Goal: Task Accomplishment & Management: Use online tool/utility

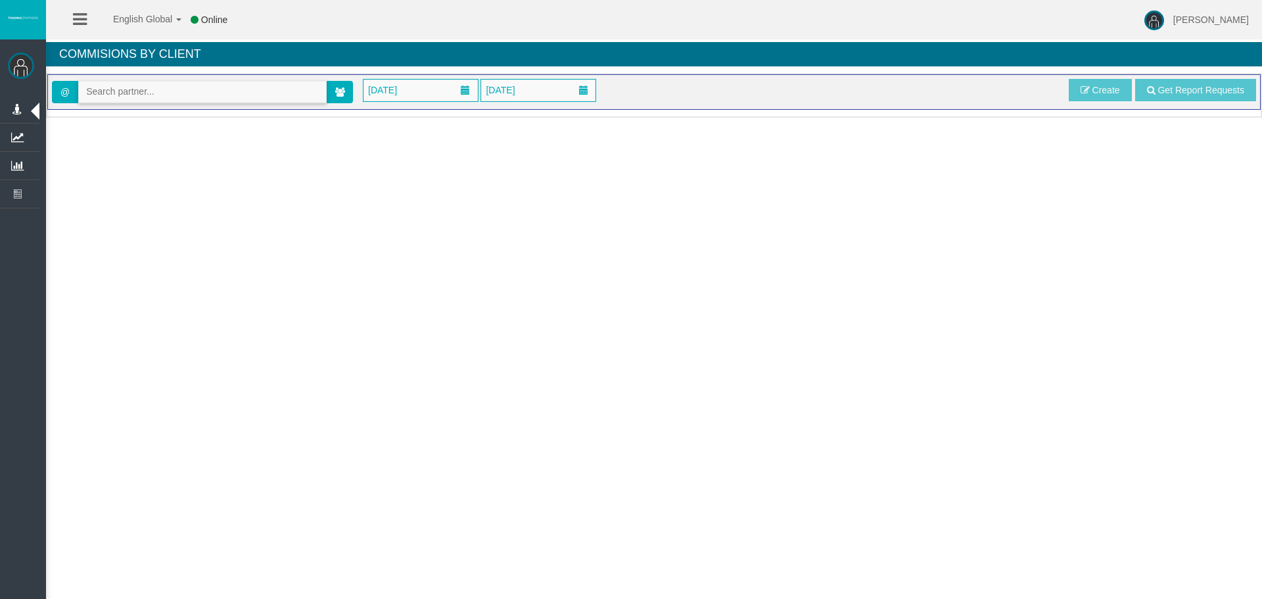
click at [177, 100] on input "text" at bounding box center [202, 92] width 247 height 20
paste input "IB3t4g5"
click at [128, 116] on span "[35183] [PERSON_NAME]" at bounding box center [140, 114] width 109 height 11
type input "[EMAIL_ADDRESS][DOMAIN_NAME]"
click at [401, 91] on span "[DATE]" at bounding box center [382, 90] width 37 height 18
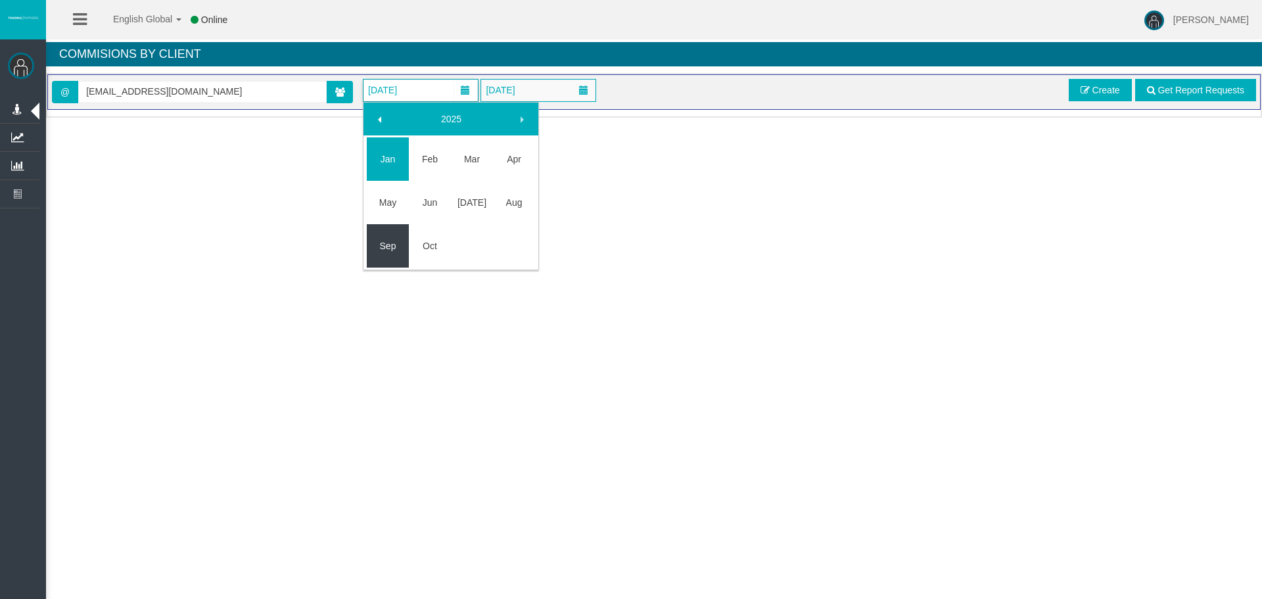
click at [379, 250] on link "Sep" at bounding box center [388, 246] width 42 height 24
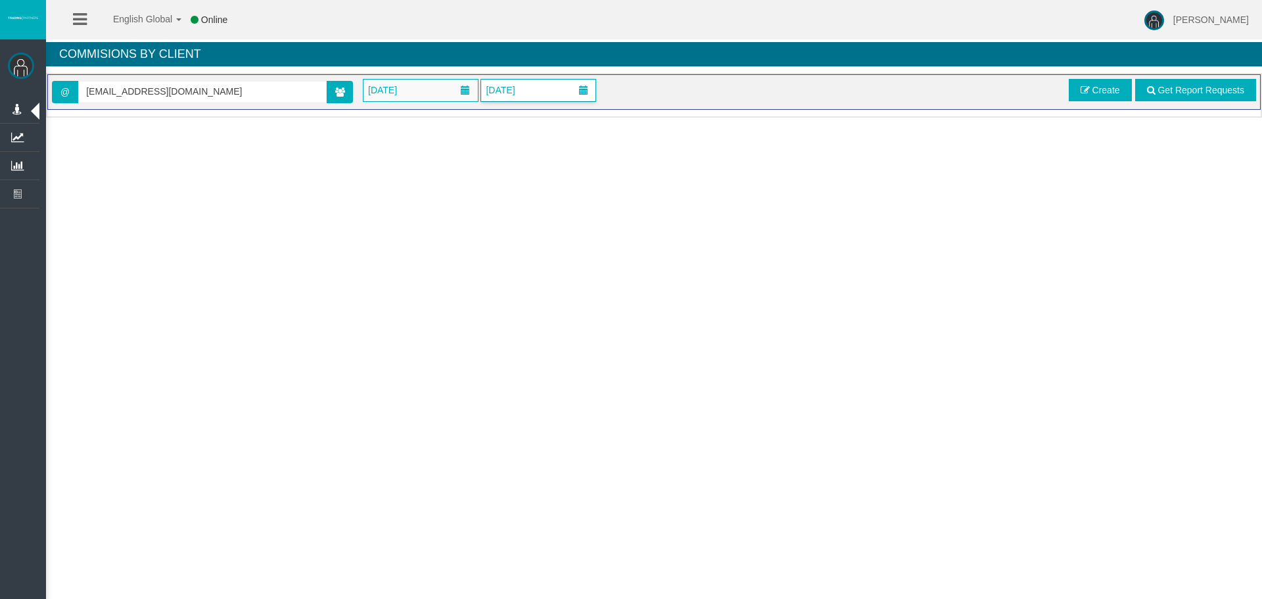
click at [519, 90] on span "[DATE]" at bounding box center [500, 90] width 37 height 18
click at [1101, 85] on span "Create" at bounding box center [1107, 90] width 28 height 11
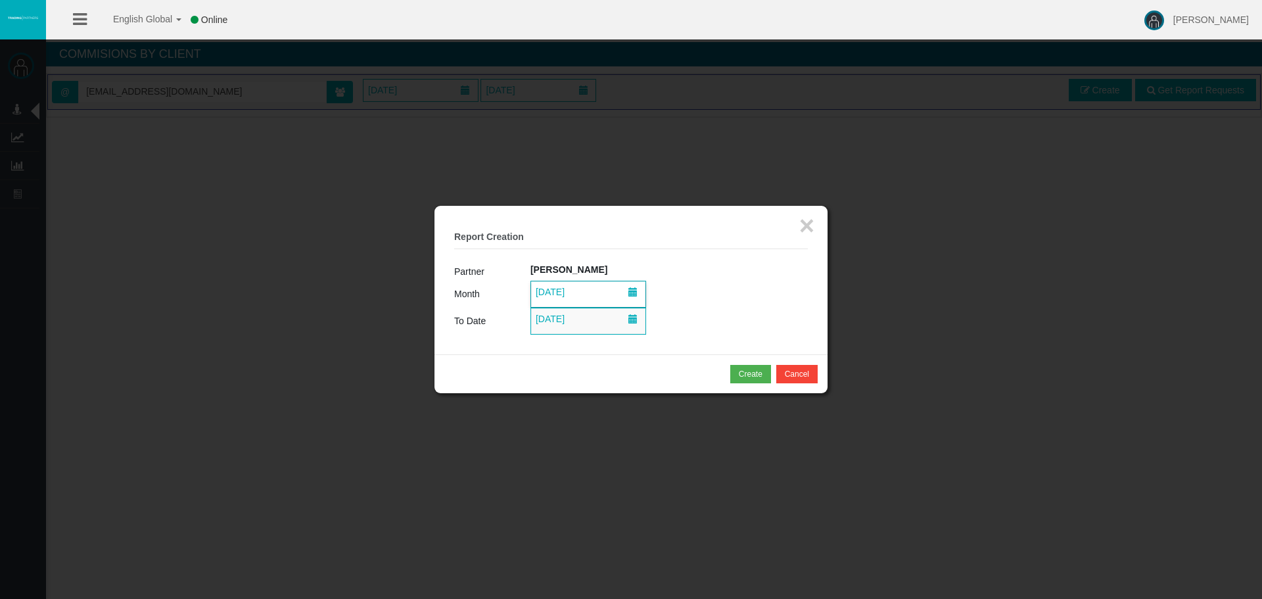
click at [611, 293] on span "[DATE]" at bounding box center [588, 294] width 114 height 26
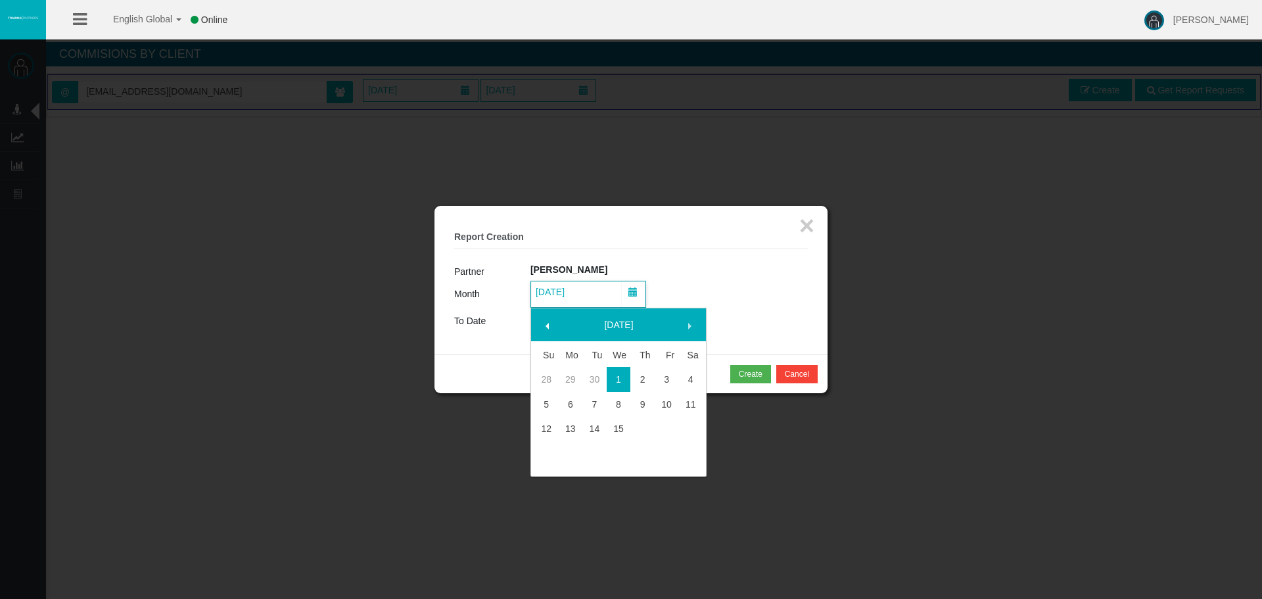
click at [549, 321] on span at bounding box center [547, 326] width 11 height 11
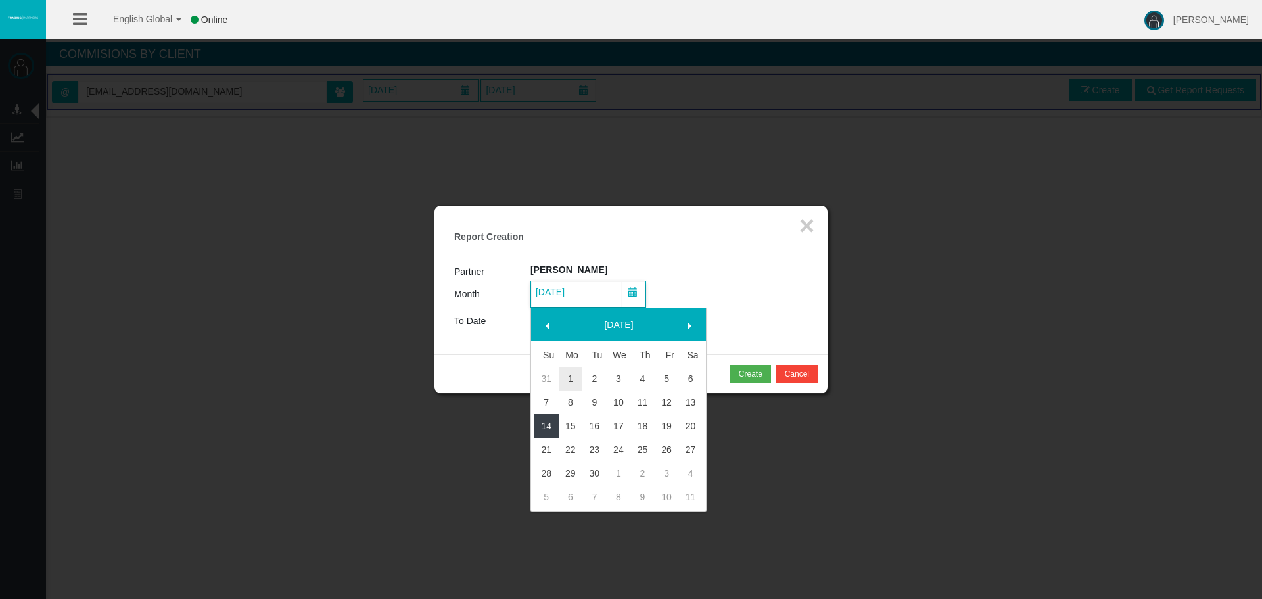
click at [557, 430] on link "14" at bounding box center [546, 426] width 24 height 24
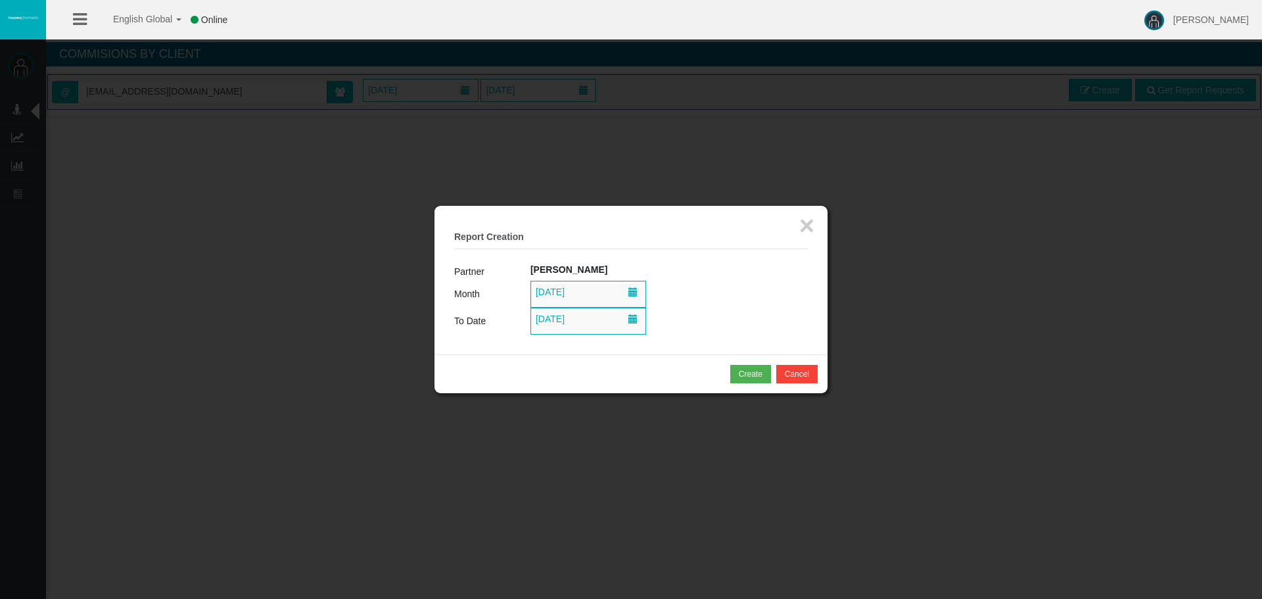
click at [686, 287] on td "[DATE]" at bounding box center [668, 294] width 277 height 27
click at [613, 330] on span "[DATE]" at bounding box center [588, 321] width 114 height 26
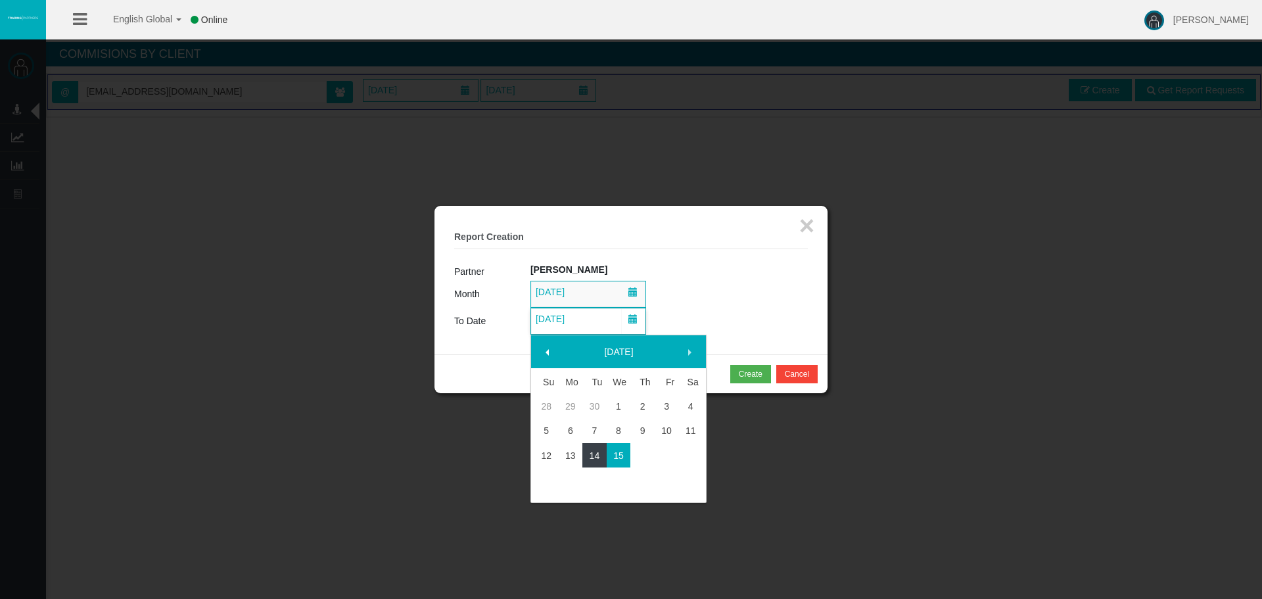
click at [596, 454] on link "14" at bounding box center [594, 456] width 24 height 24
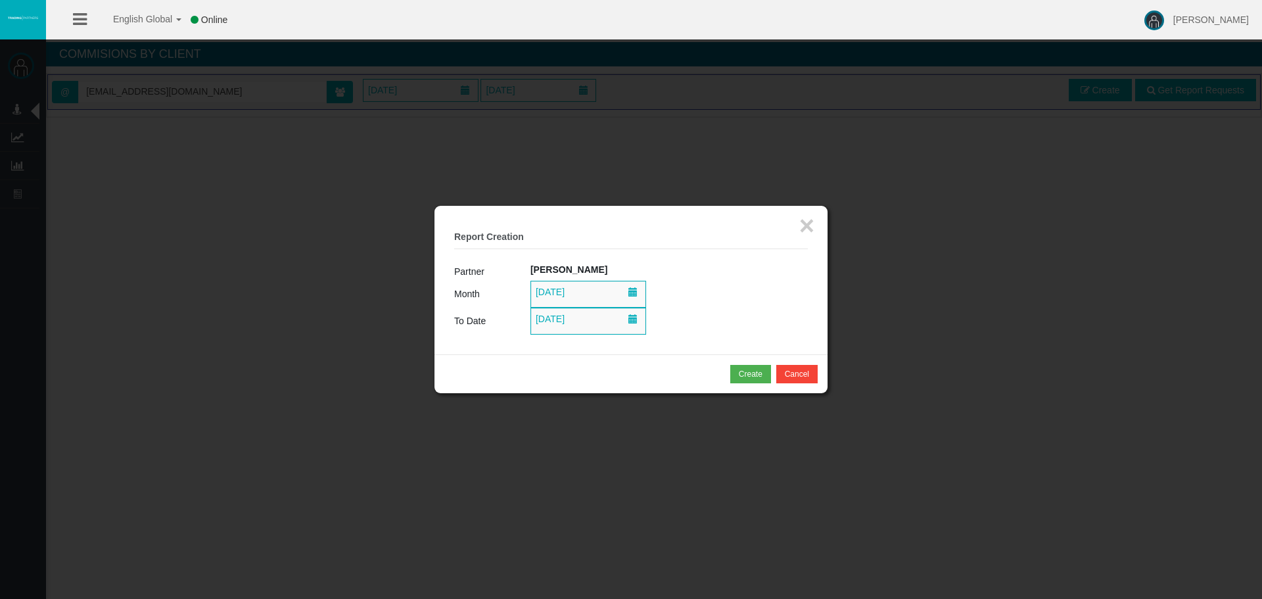
click at [700, 327] on td "[DATE]" at bounding box center [668, 321] width 277 height 27
click at [746, 380] on button "Create" at bounding box center [750, 374] width 41 height 18
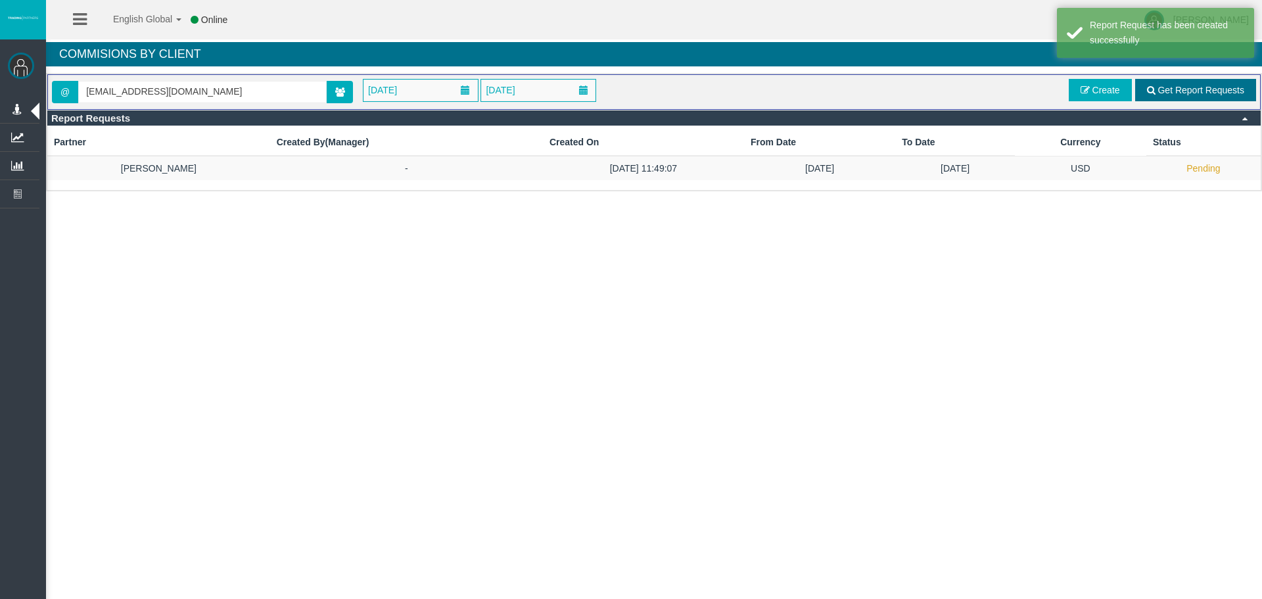
click at [1181, 99] on link "Get Report Requests" at bounding box center [1195, 90] width 121 height 22
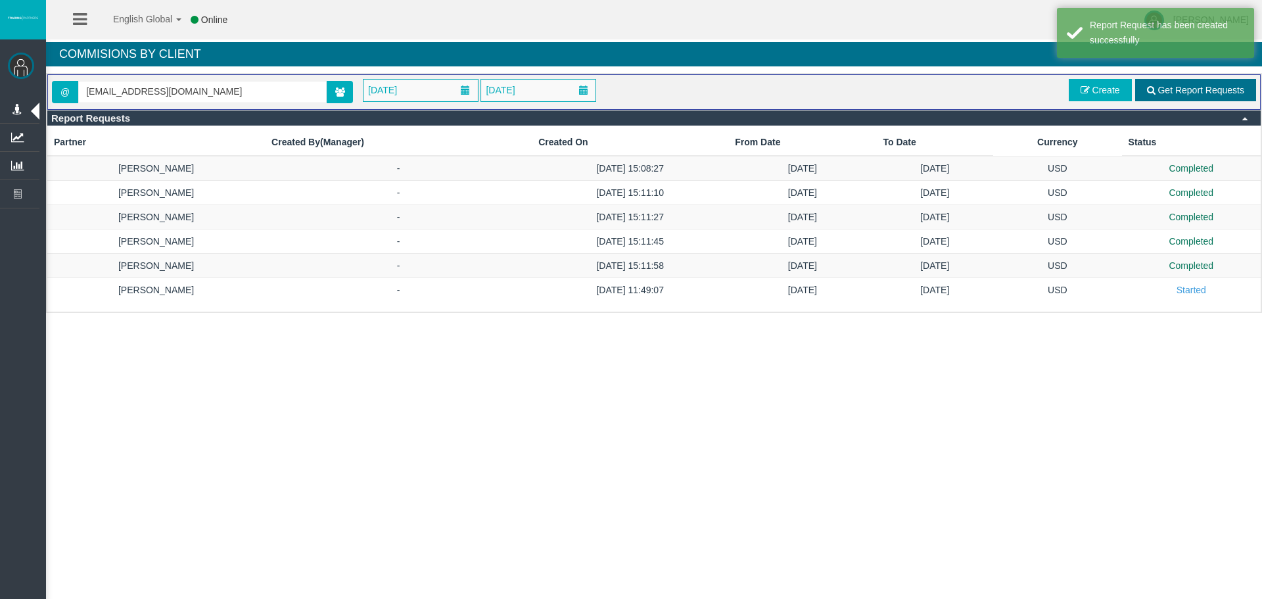
click at [1196, 83] on link "Get Report Requests" at bounding box center [1195, 90] width 121 height 22
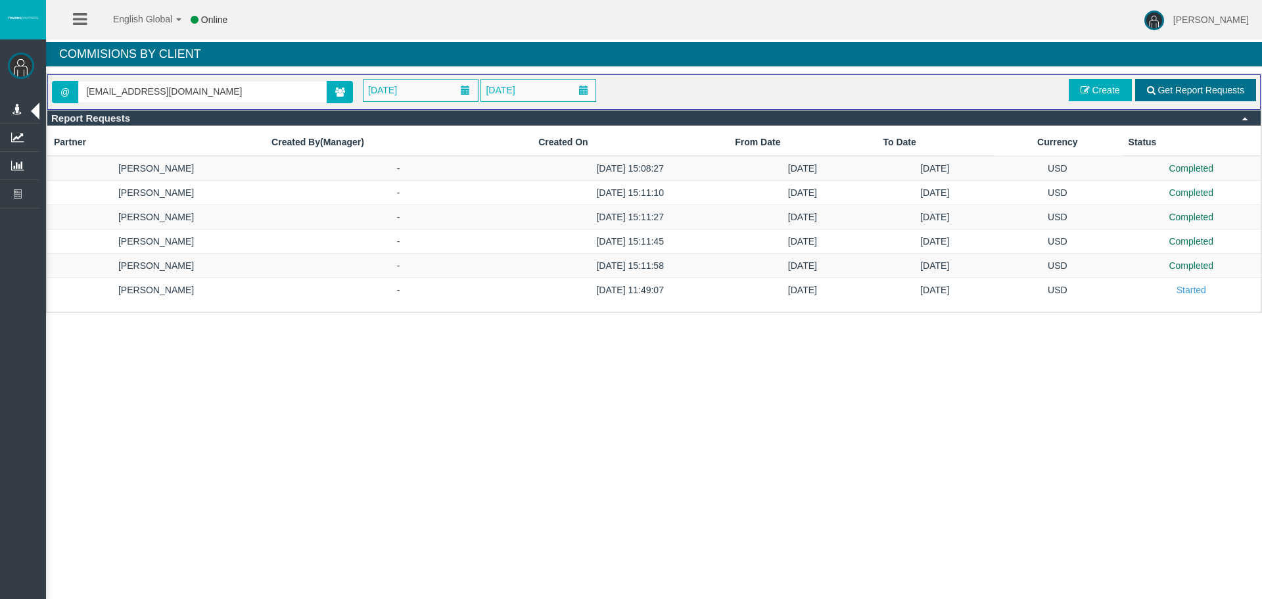
click at [1163, 96] on link "Get Report Requests" at bounding box center [1195, 90] width 121 height 22
click at [1198, 101] on div "@ [EMAIL_ADDRESS][DOMAIN_NAME] [DATE] [DATE] Get Report Requests Create" at bounding box center [654, 92] width 1204 height 26
click at [1198, 96] on link "Get Report Requests" at bounding box center [1195, 90] width 121 height 22
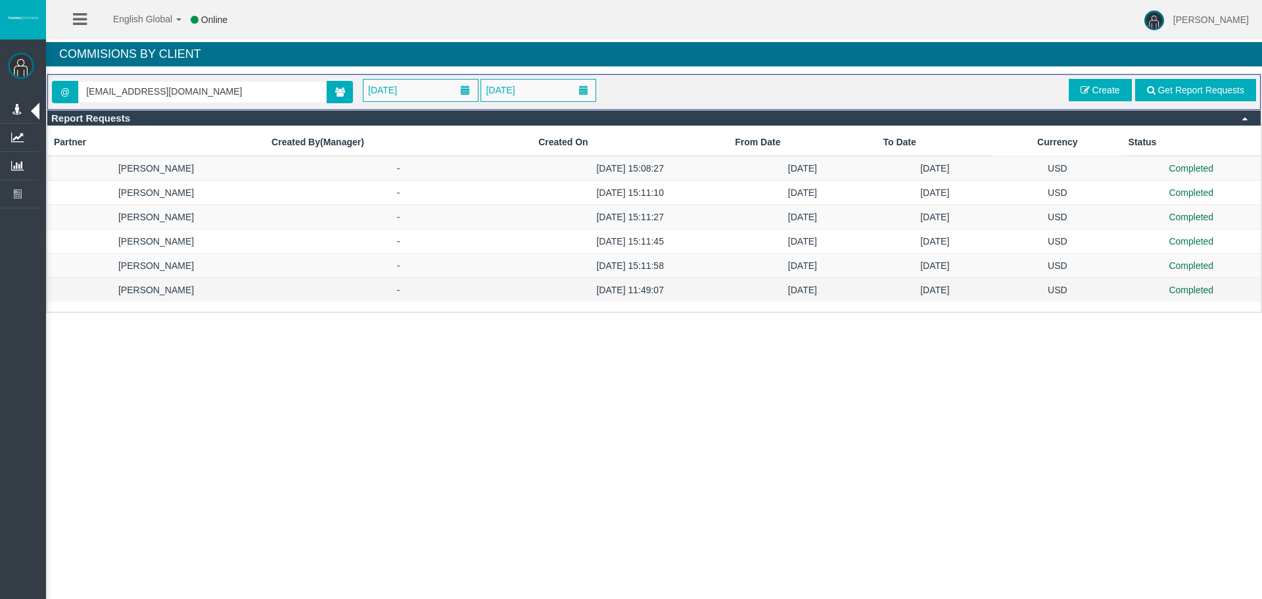
click at [1121, 289] on td "USD" at bounding box center [1057, 290] width 129 height 24
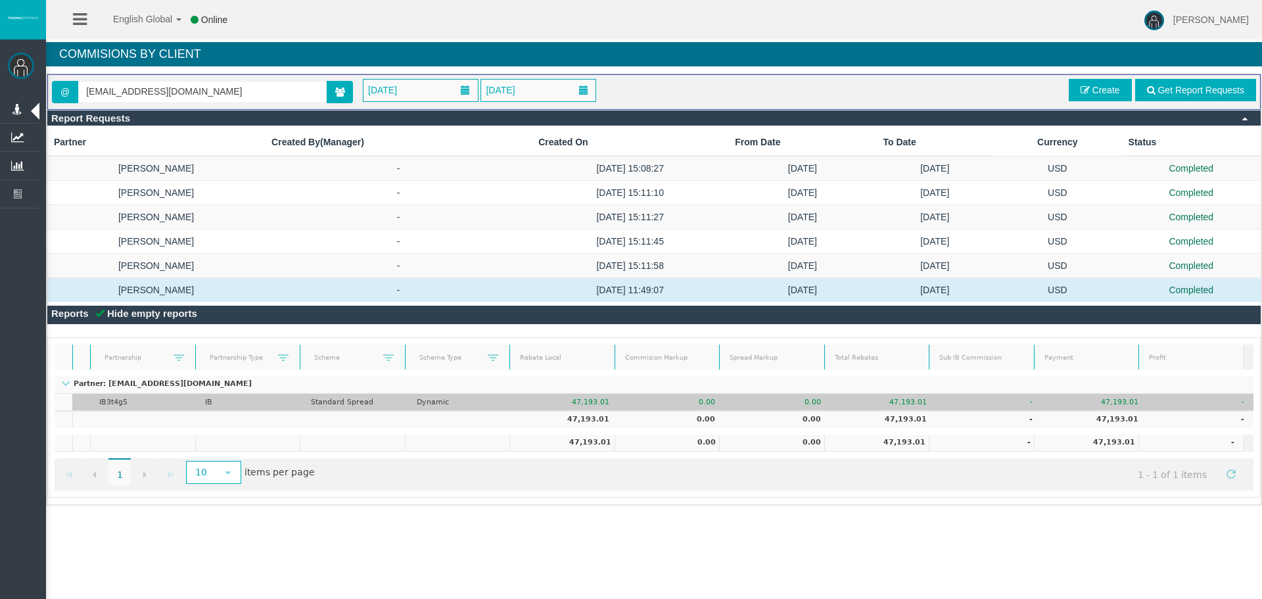
click at [958, 406] on td "-" at bounding box center [989, 402] width 106 height 17
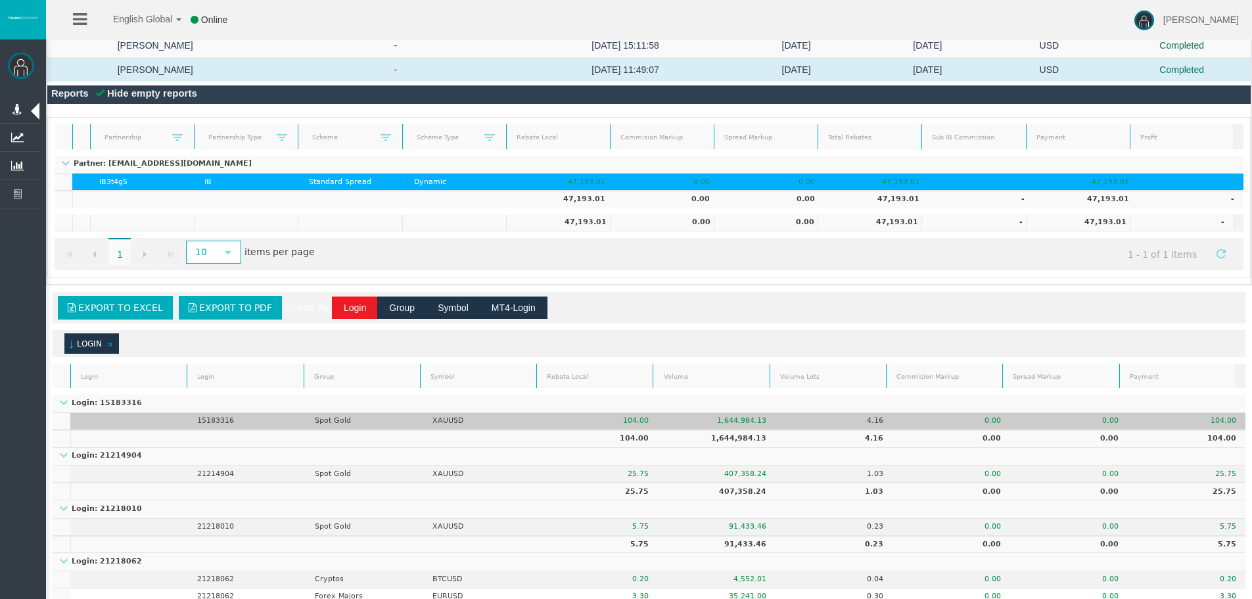
scroll to position [263, 0]
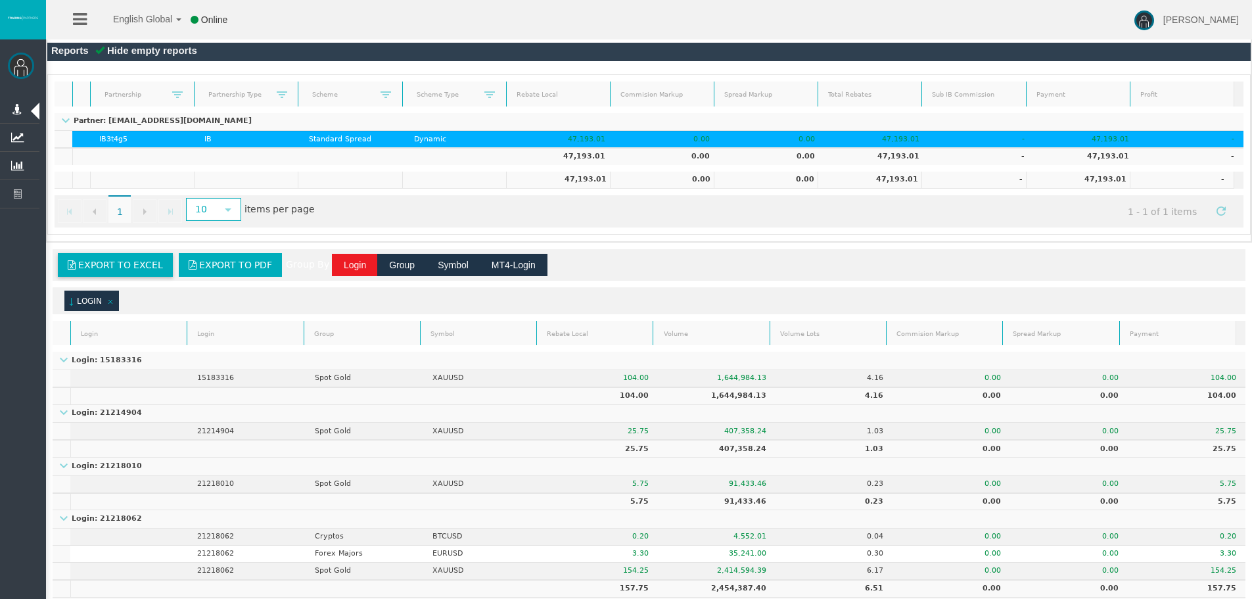
click at [151, 270] on span "Export to Excel" at bounding box center [120, 265] width 85 height 11
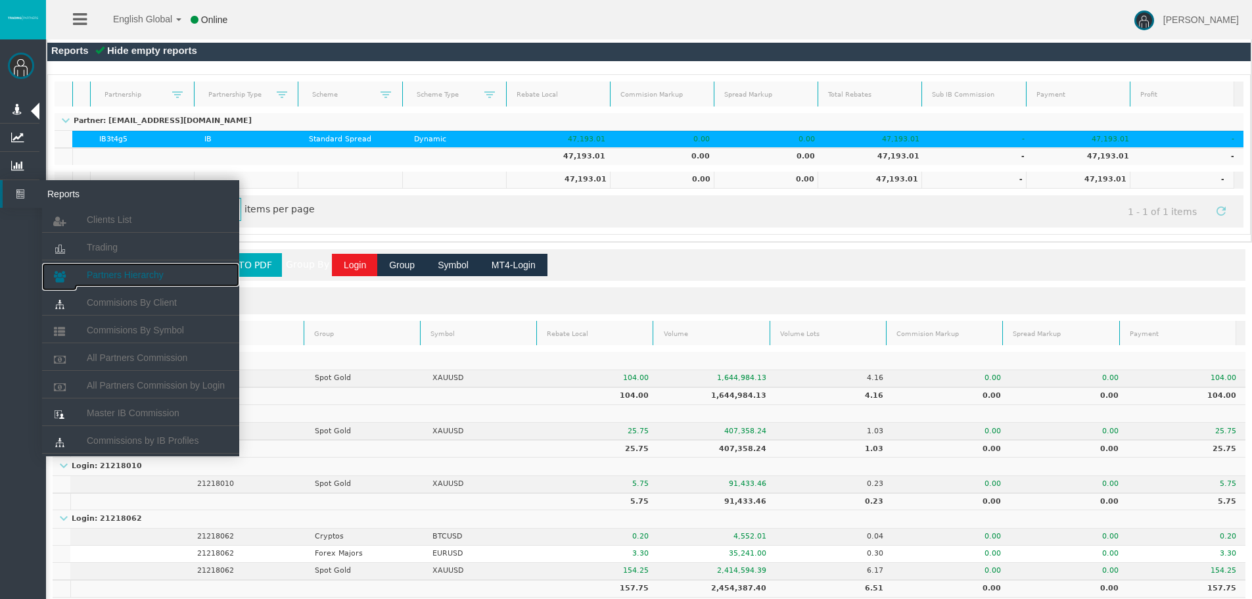
drag, startPoint x: 114, startPoint y: 279, endPoint x: 116, endPoint y: 265, distance: 13.9
click at [114, 279] on span "Partners Hierarchy" at bounding box center [125, 275] width 77 height 11
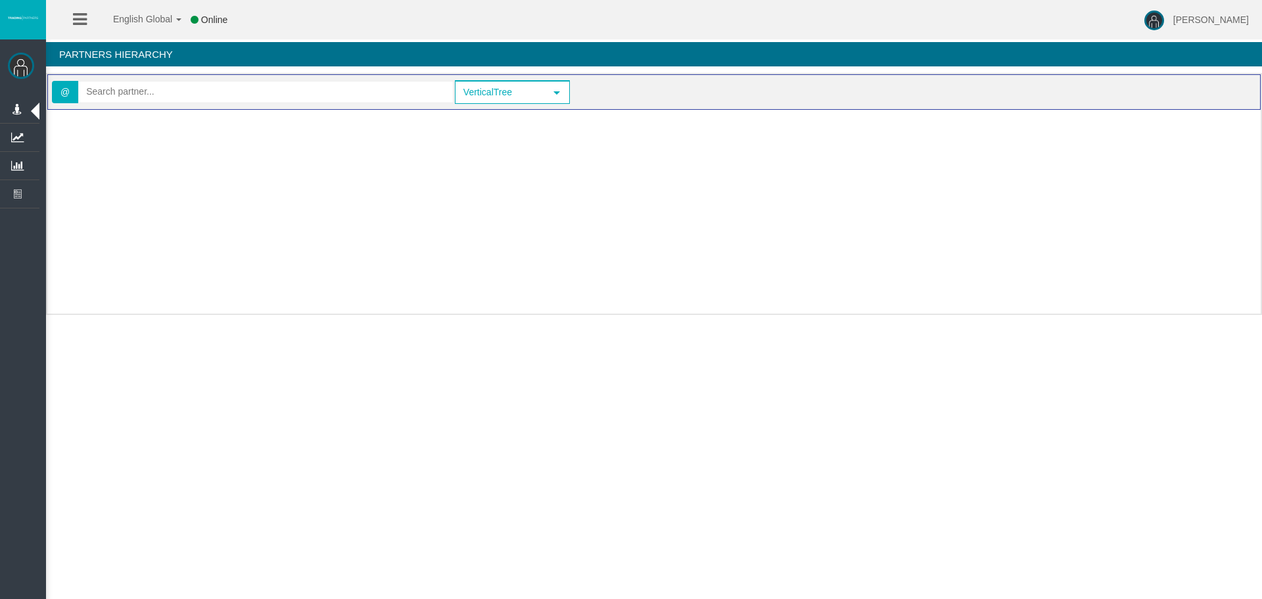
click at [183, 113] on div "Loading..." at bounding box center [653, 208] width 1213 height 197
click at [183, 101] on input "text" at bounding box center [266, 92] width 374 height 20
paste input "IB3t4g5"
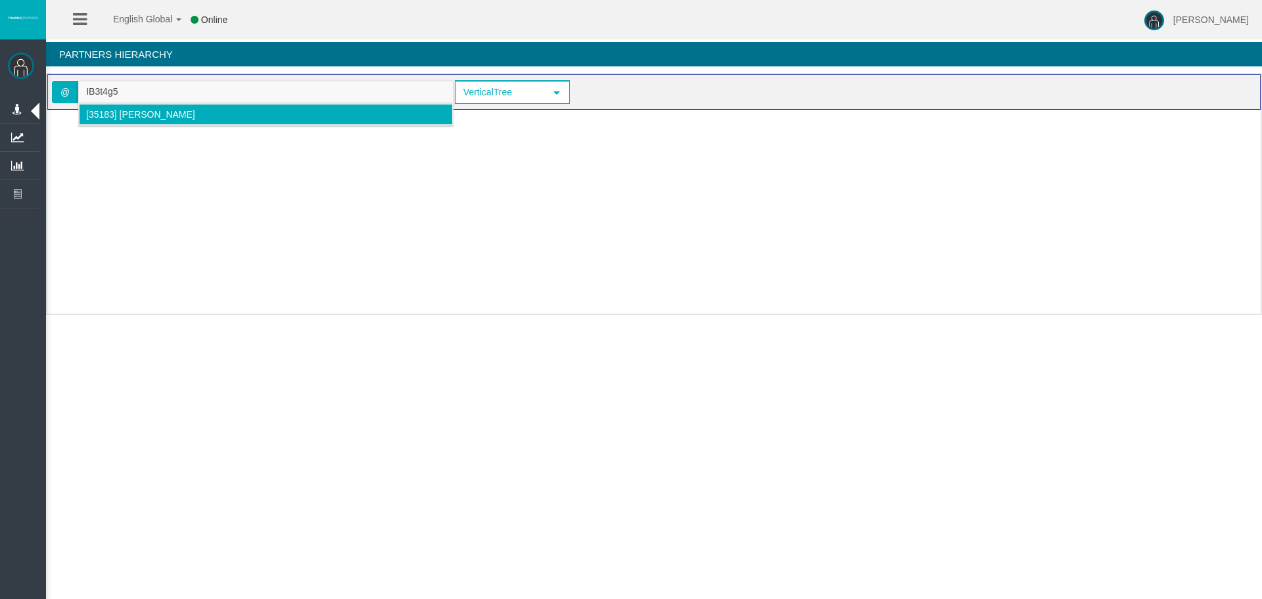
click at [122, 118] on span "[35183] [PERSON_NAME]" at bounding box center [140, 114] width 109 height 11
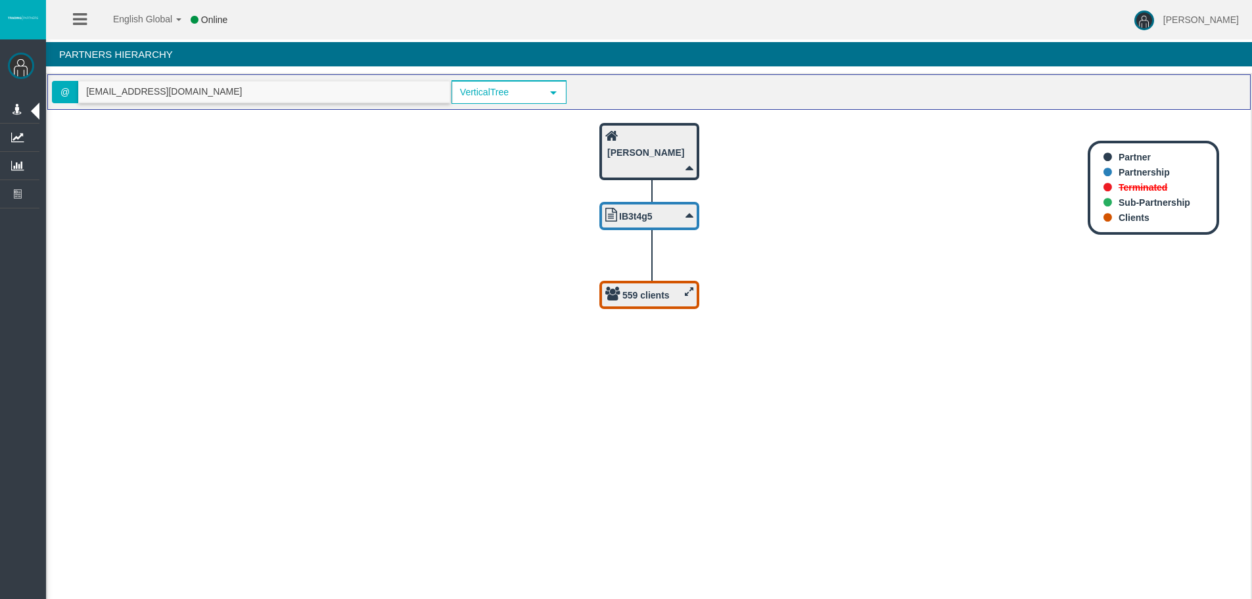
type input "[EMAIL_ADDRESS][DOMAIN_NAME]"
click at [628, 300] on b "559 clients" at bounding box center [646, 295] width 47 height 11
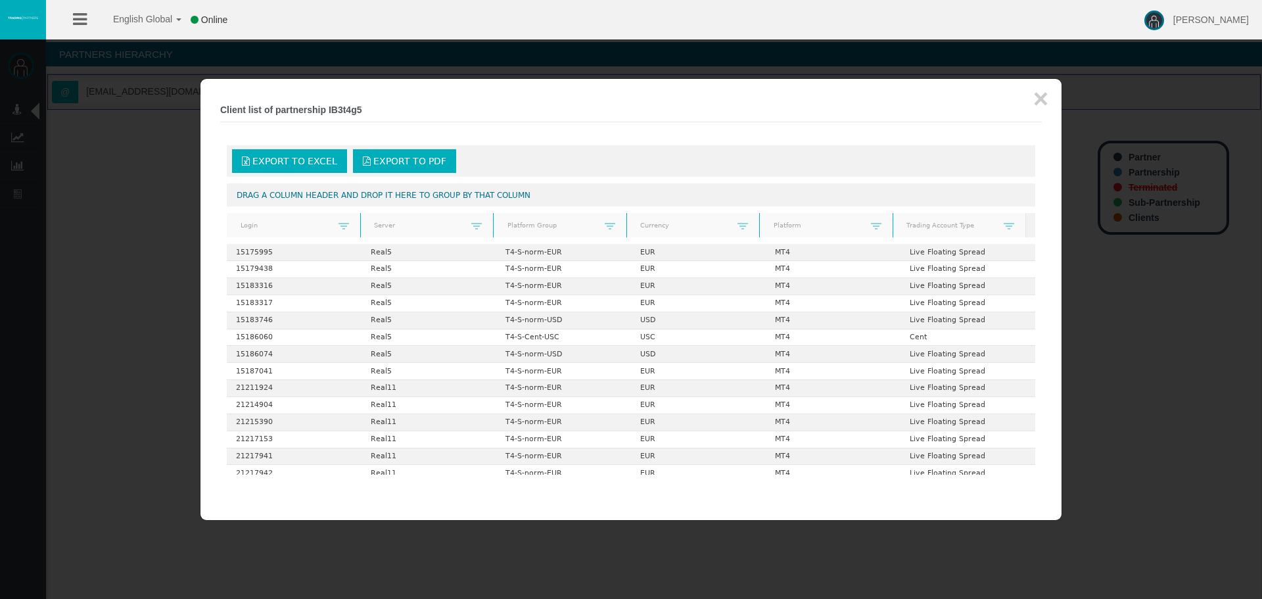
click at [853, 156] on div "Export to Excel Export to PDF" at bounding box center [631, 161] width 801 height 24
click at [1035, 103] on button "×" at bounding box center [1040, 98] width 15 height 26
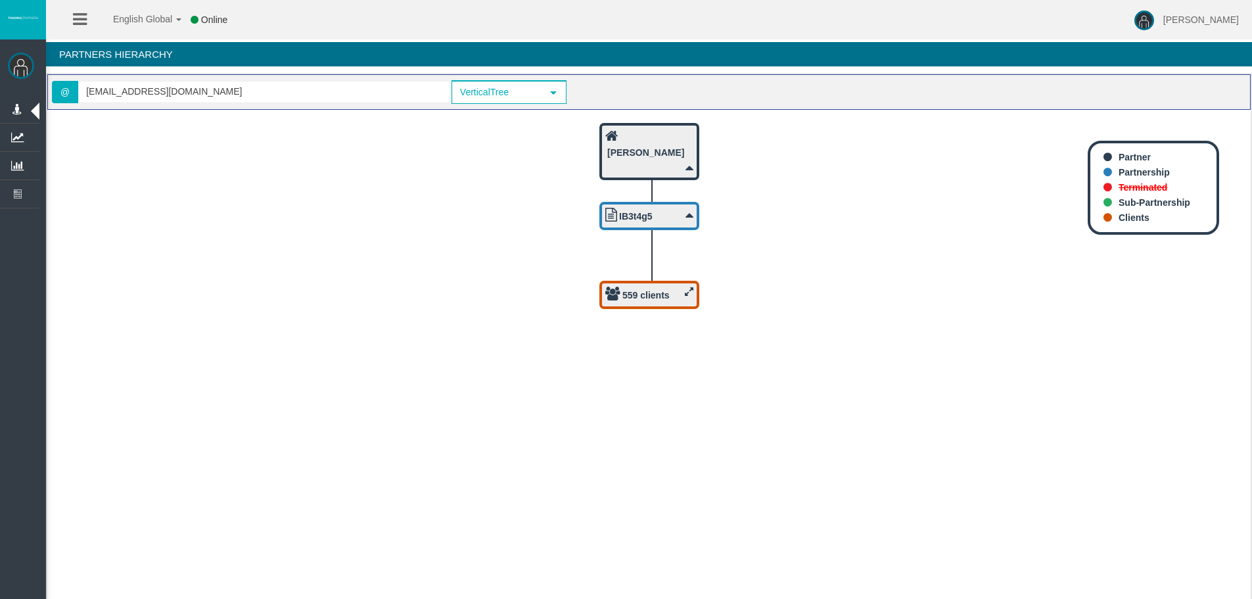
click at [835, 358] on icon "559 clients IB3t4g5 [PERSON_NAME]" at bounding box center [649, 360] width 1204 height 500
